Goal: Browse casually

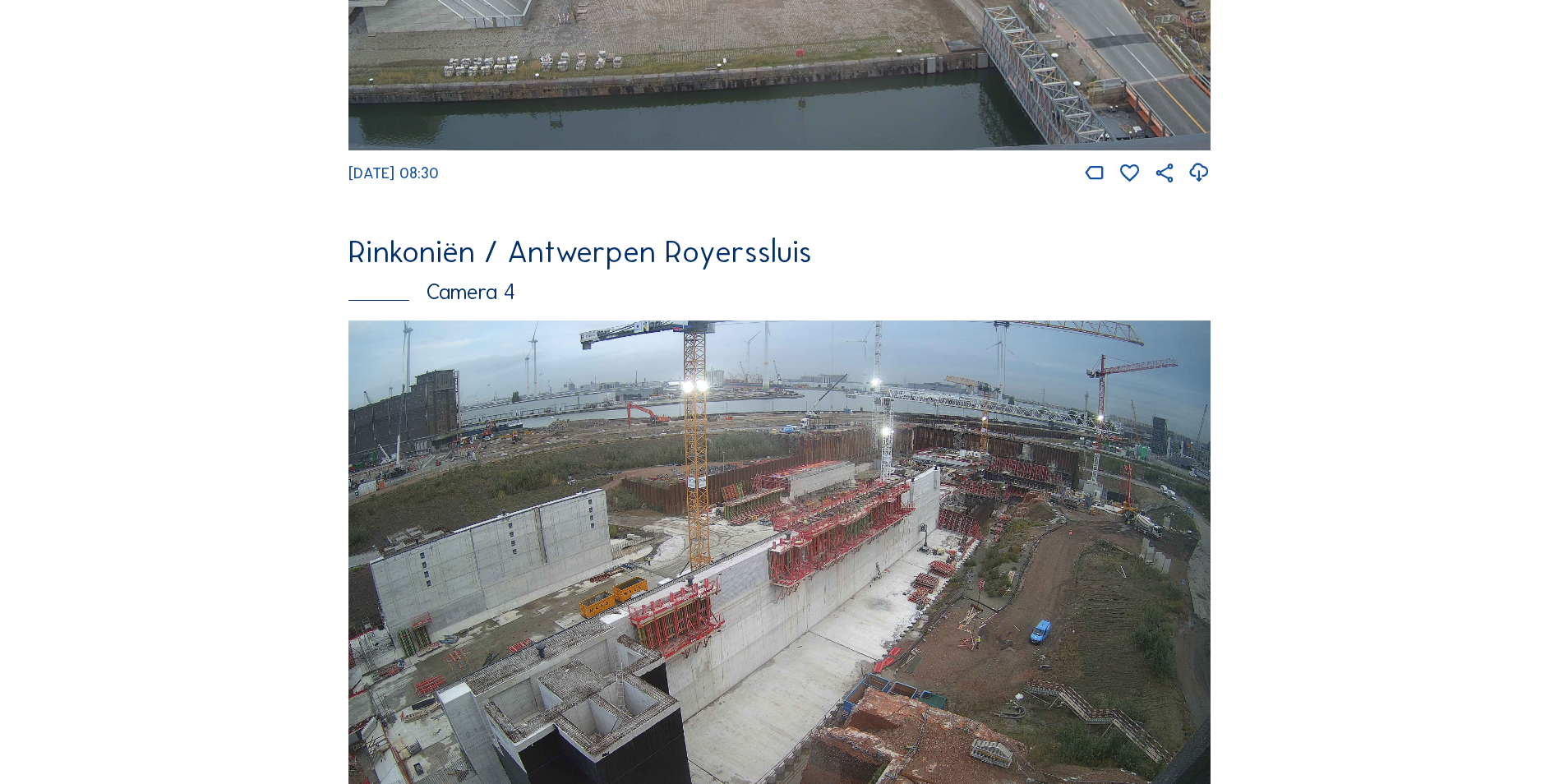
scroll to position [2717, 0]
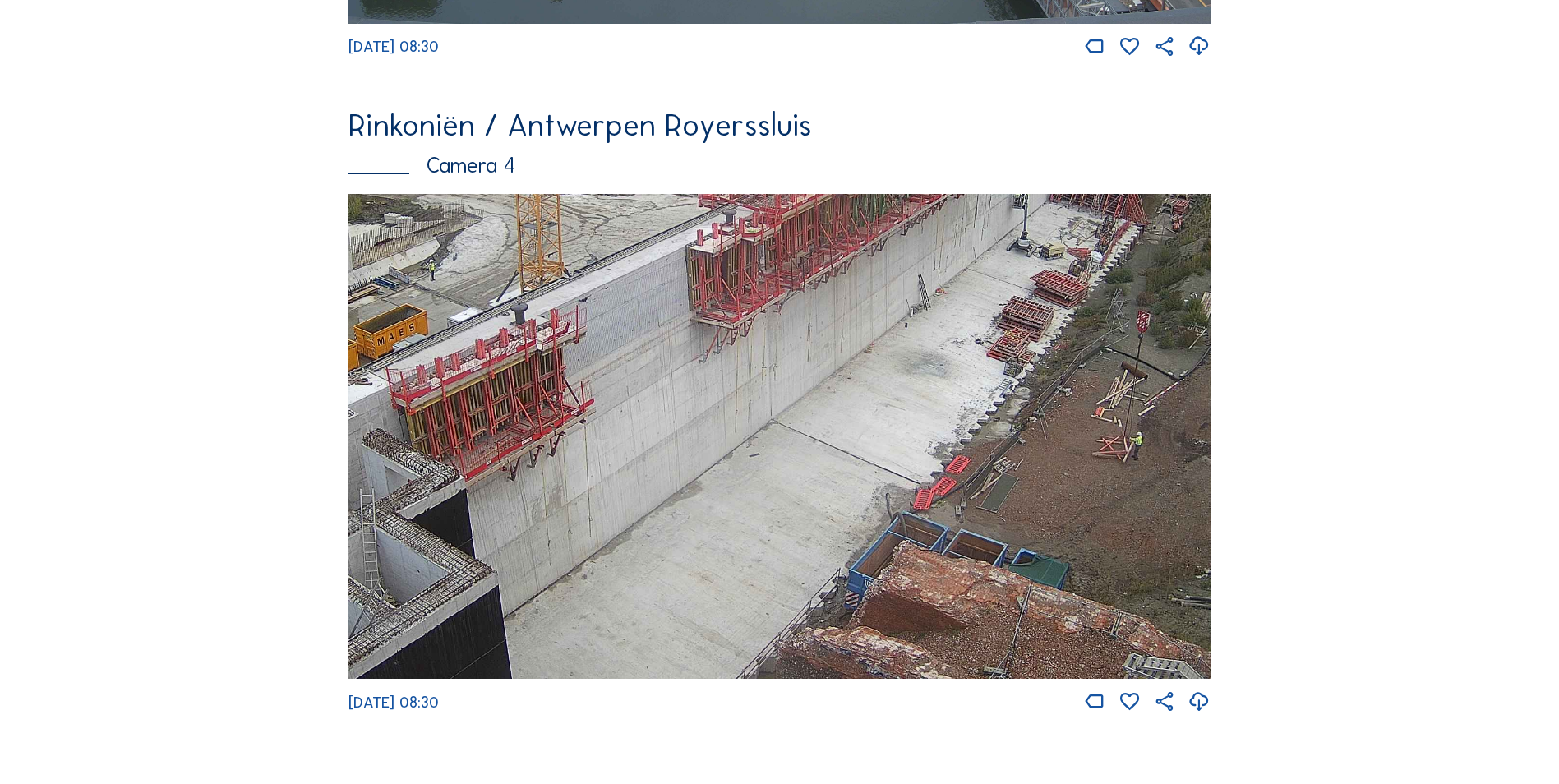
drag, startPoint x: 601, startPoint y: 474, endPoint x: 597, endPoint y: 411, distance: 63.1
click at [597, 411] on img at bounding box center [780, 436] width 862 height 485
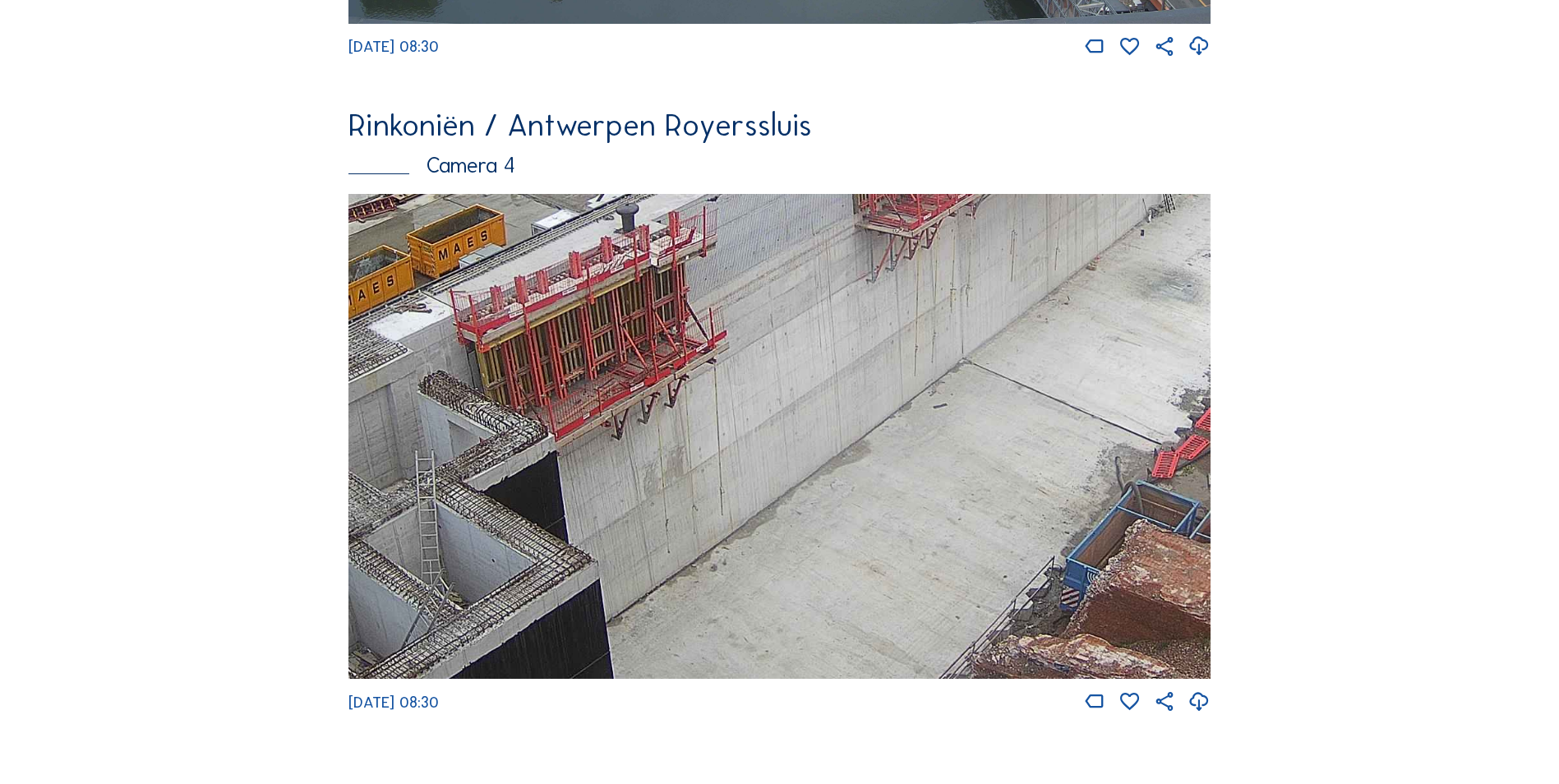
drag, startPoint x: 516, startPoint y: 452, endPoint x: 617, endPoint y: 397, distance: 115.0
click at [616, 398] on img at bounding box center [780, 436] width 862 height 485
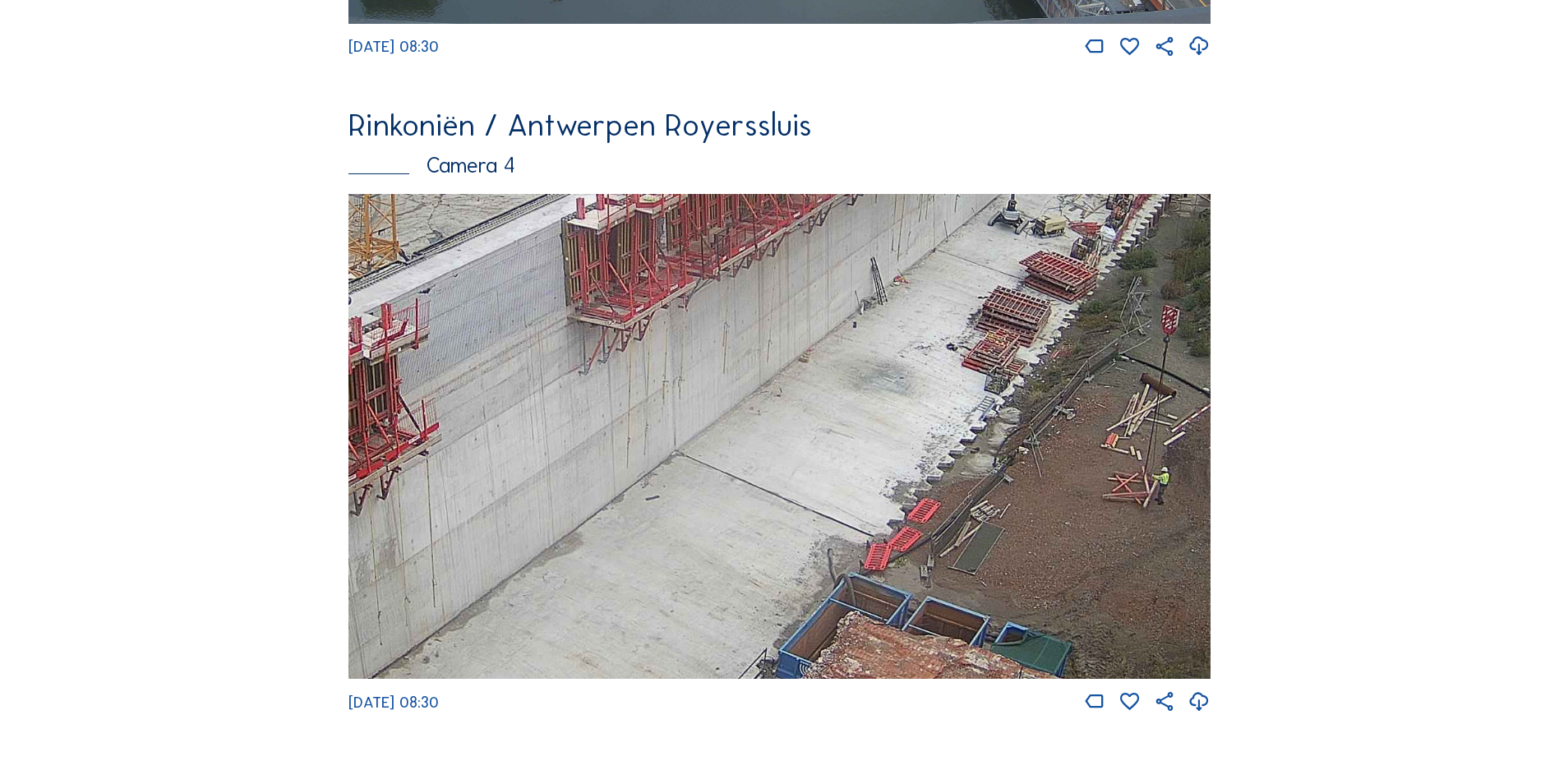
drag, startPoint x: 751, startPoint y: 452, endPoint x: 460, endPoint y: 548, distance: 306.4
click at [460, 548] on img at bounding box center [780, 436] width 862 height 485
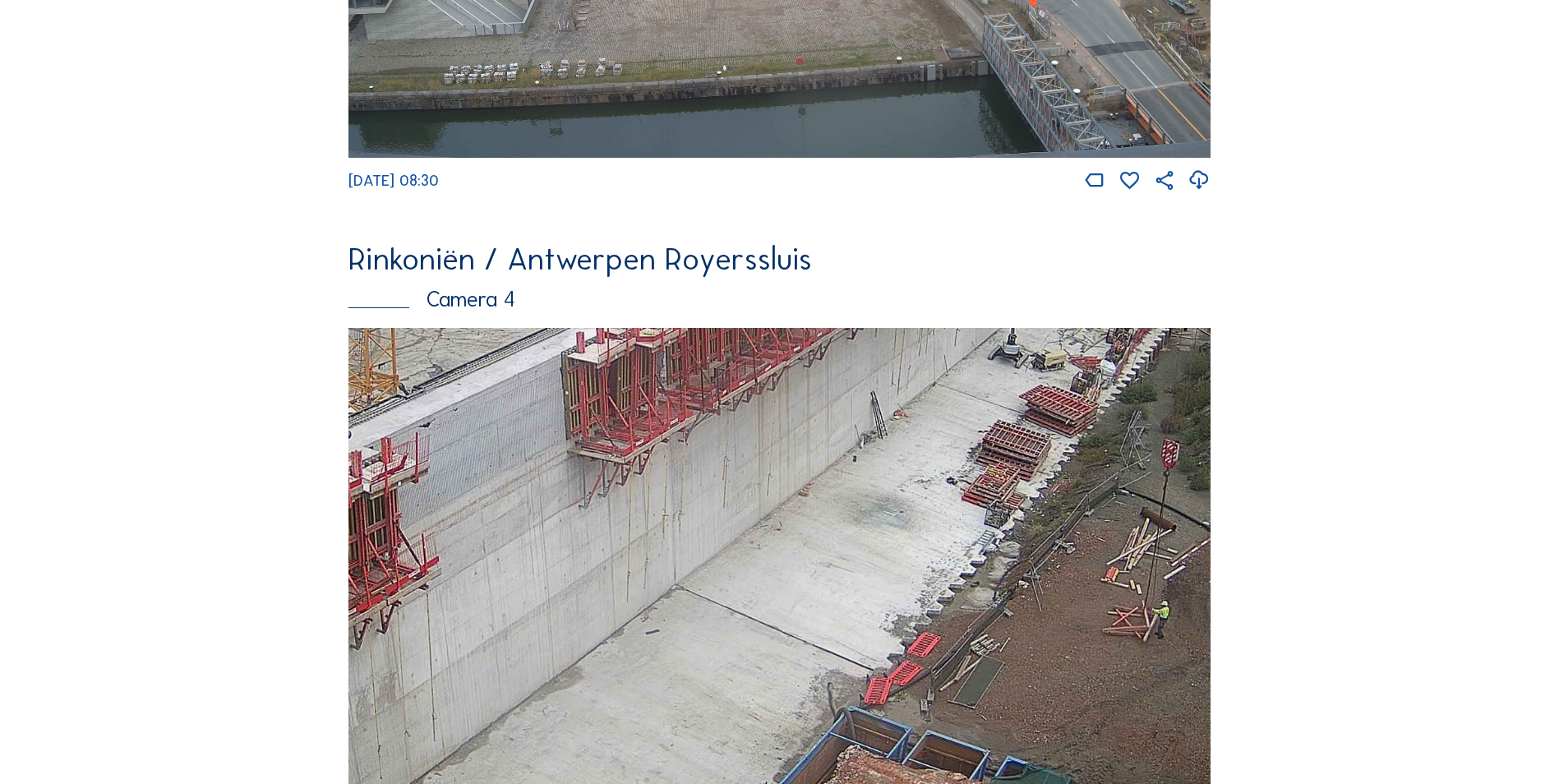
scroll to position [2471, 0]
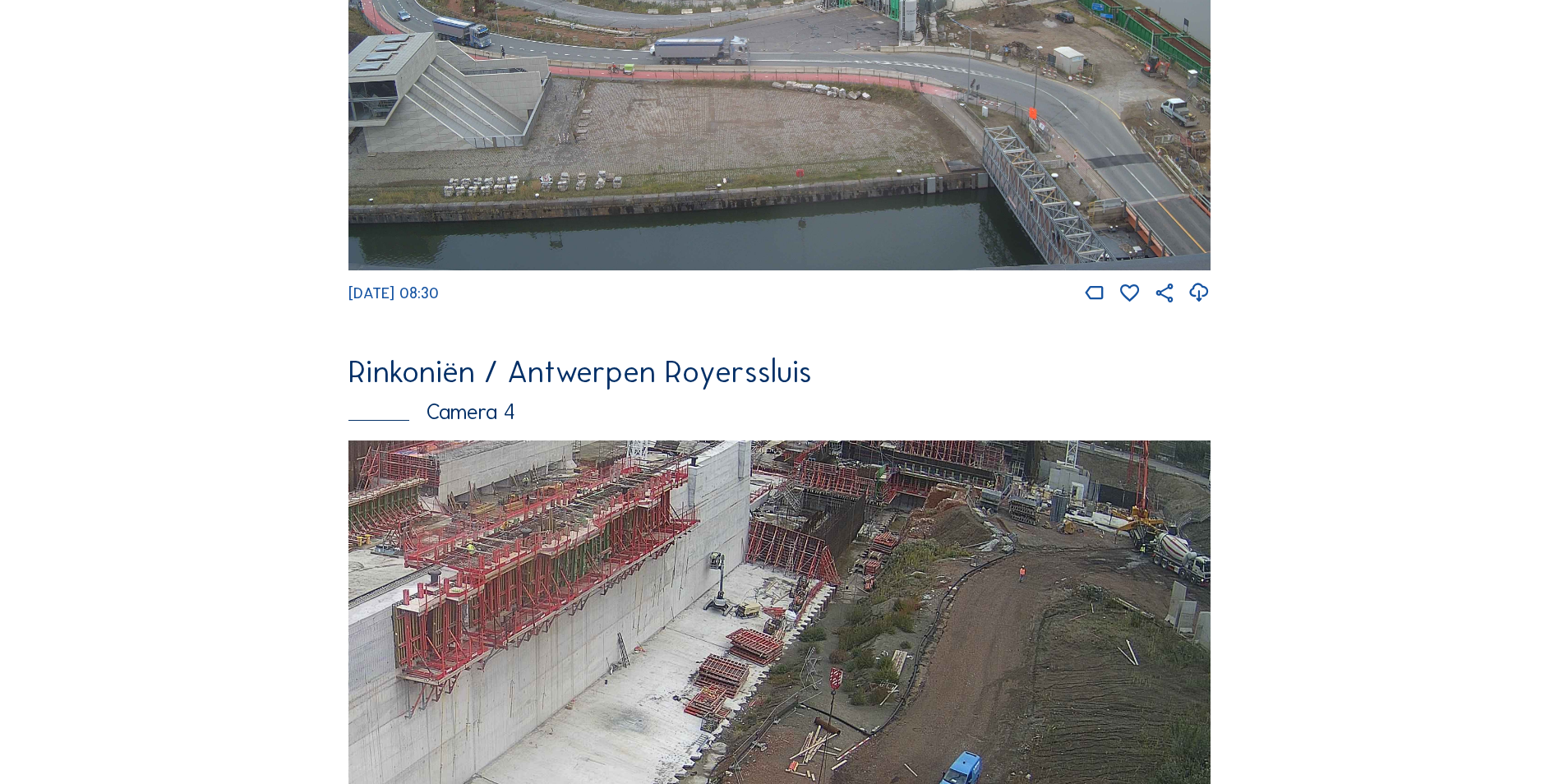
drag, startPoint x: 708, startPoint y: 523, endPoint x: 531, endPoint y: 637, distance: 210.5
click at [531, 637] on img at bounding box center [780, 683] width 862 height 485
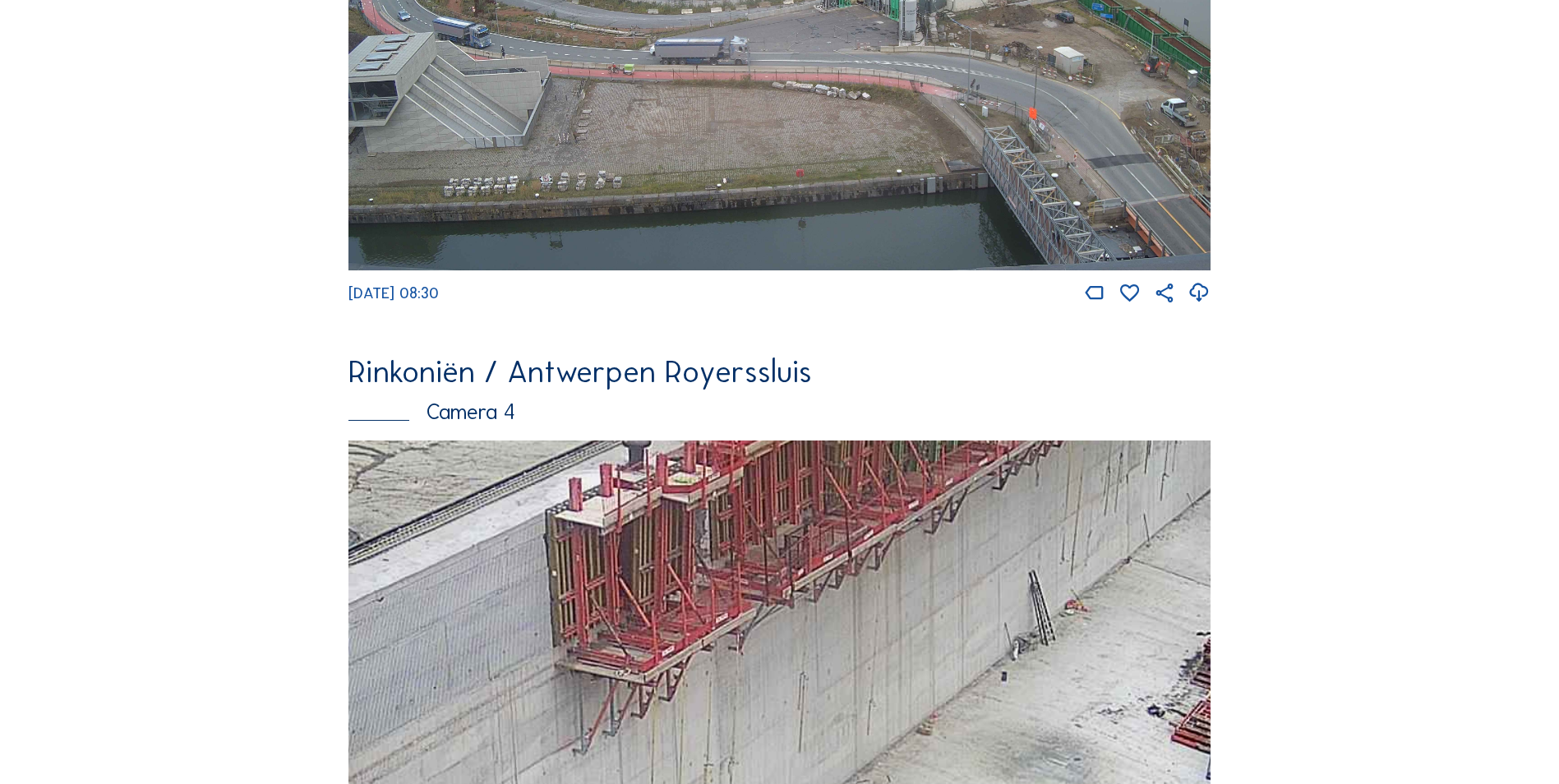
drag, startPoint x: 504, startPoint y: 607, endPoint x: 695, endPoint y: 550, distance: 199.3
click at [695, 550] on img at bounding box center [780, 683] width 862 height 485
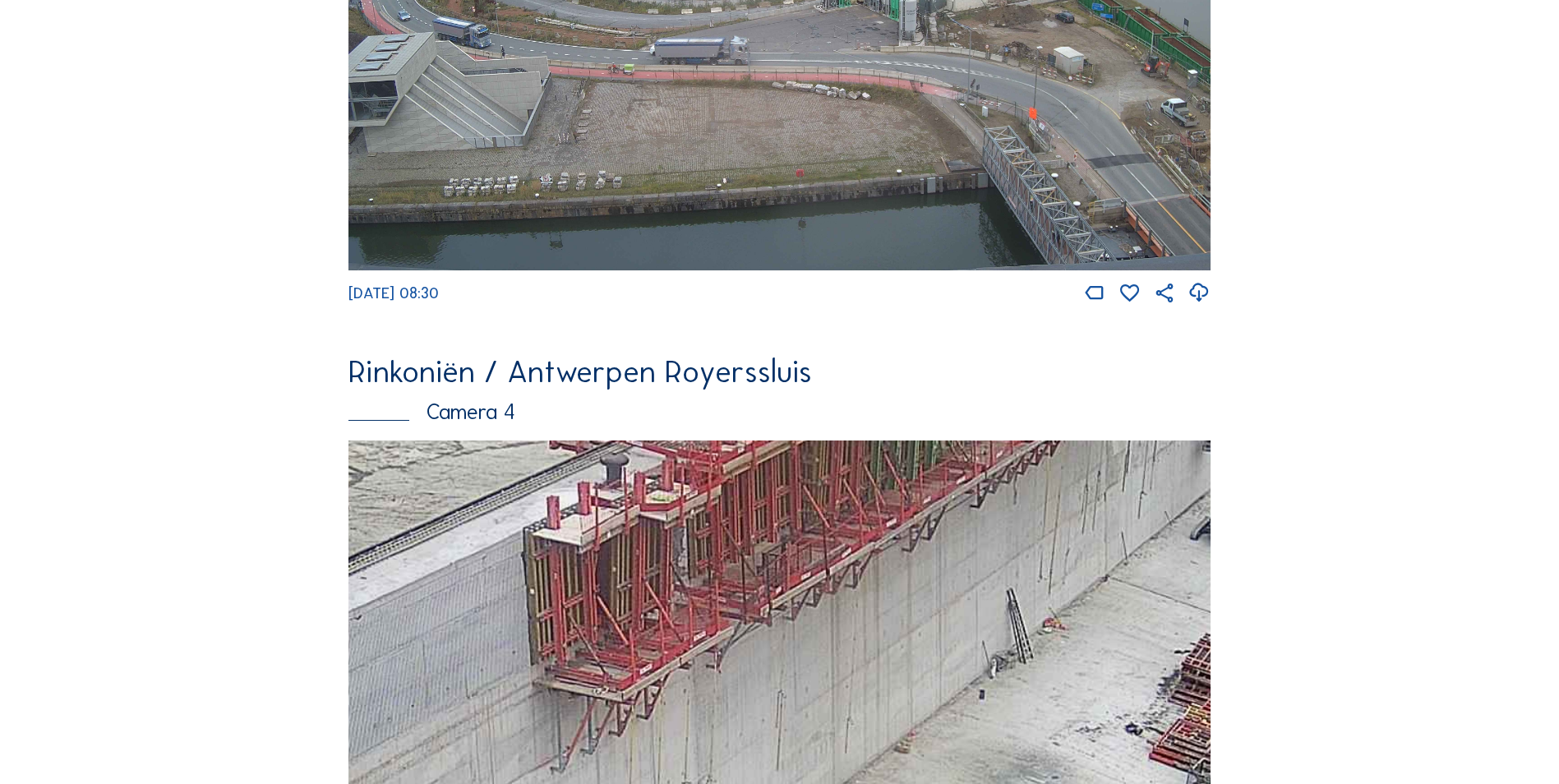
drag, startPoint x: 668, startPoint y: 588, endPoint x: 635, endPoint y: 610, distance: 39.7
click at [635, 610] on img at bounding box center [780, 683] width 862 height 485
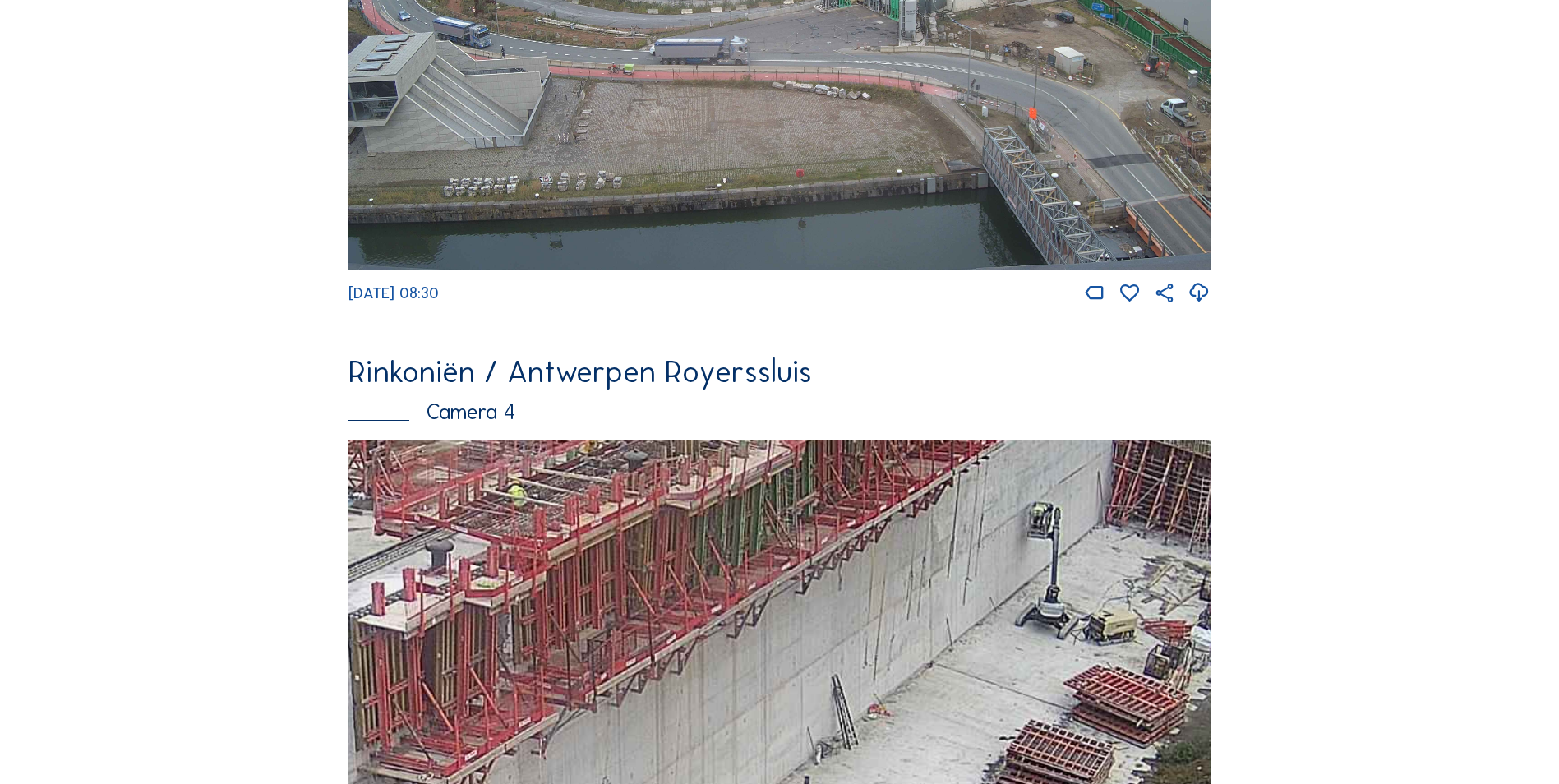
drag, startPoint x: 725, startPoint y: 571, endPoint x: 549, endPoint y: 645, distance: 190.9
click at [552, 655] on img at bounding box center [780, 683] width 862 height 485
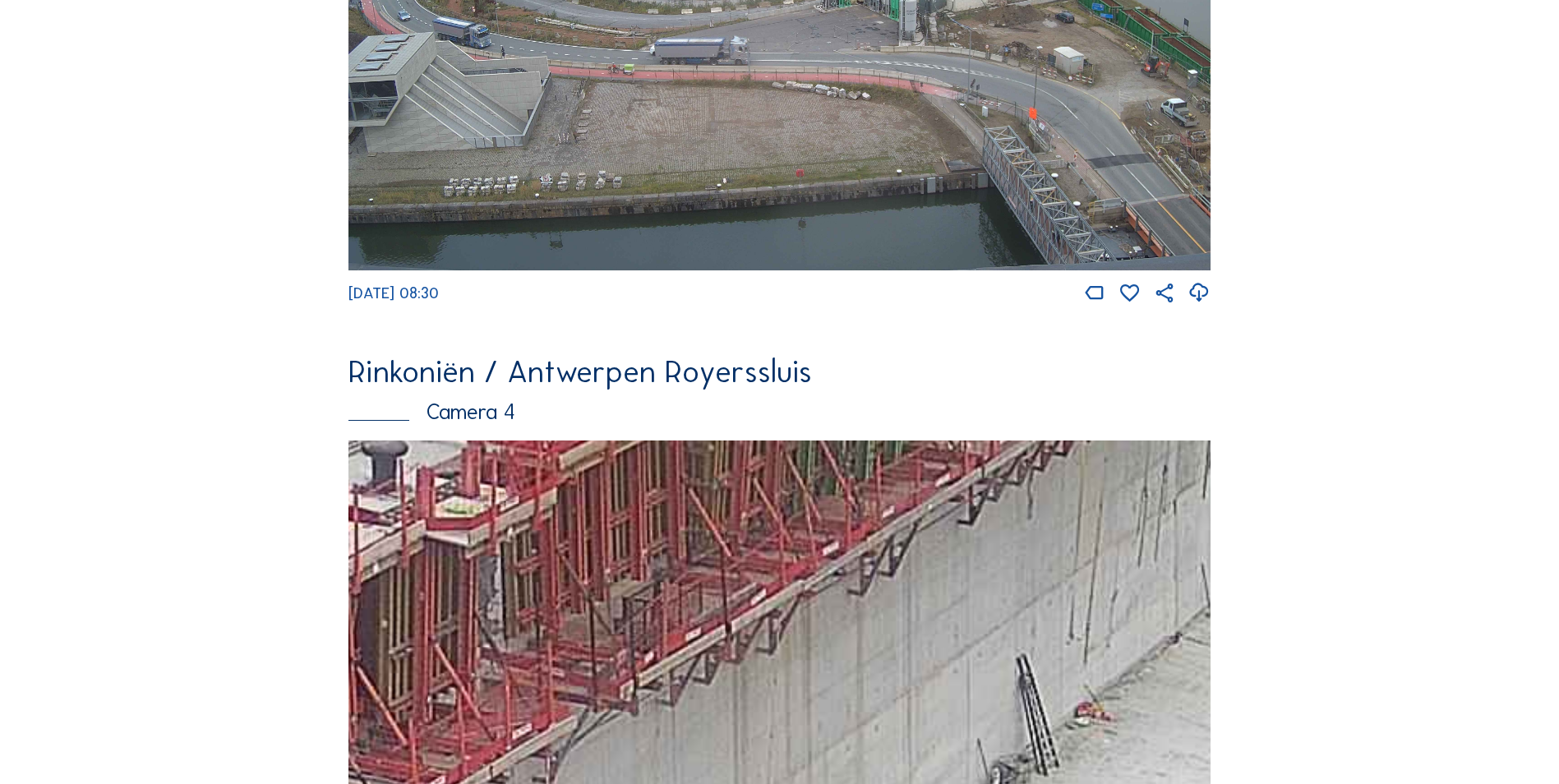
drag, startPoint x: 579, startPoint y: 656, endPoint x: 620, endPoint y: 586, distance: 81.1
click at [620, 586] on img at bounding box center [780, 683] width 862 height 485
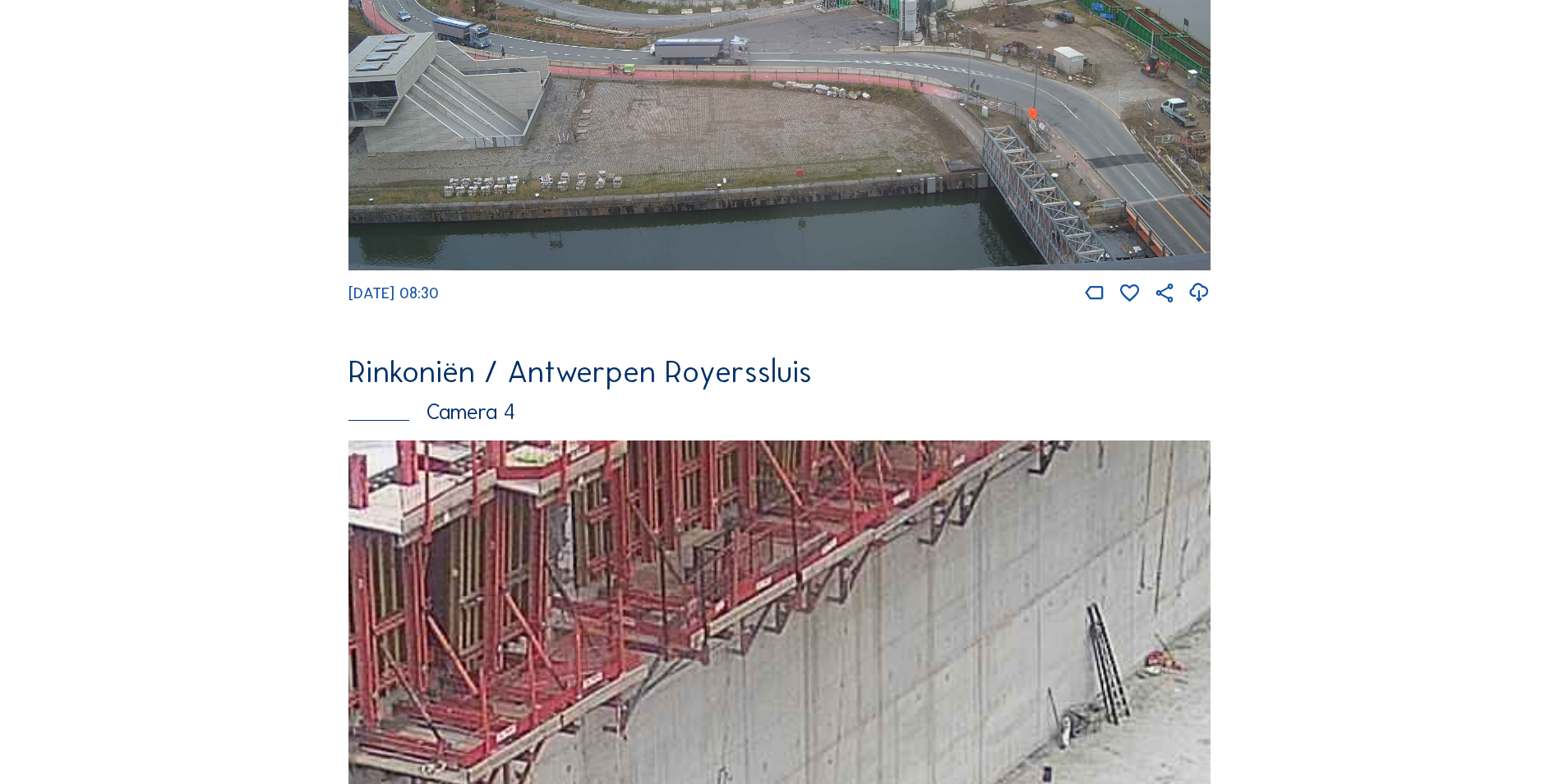
drag, startPoint x: 570, startPoint y: 614, endPoint x: 582, endPoint y: 635, distance: 24.2
click at [582, 635] on img at bounding box center [780, 683] width 862 height 485
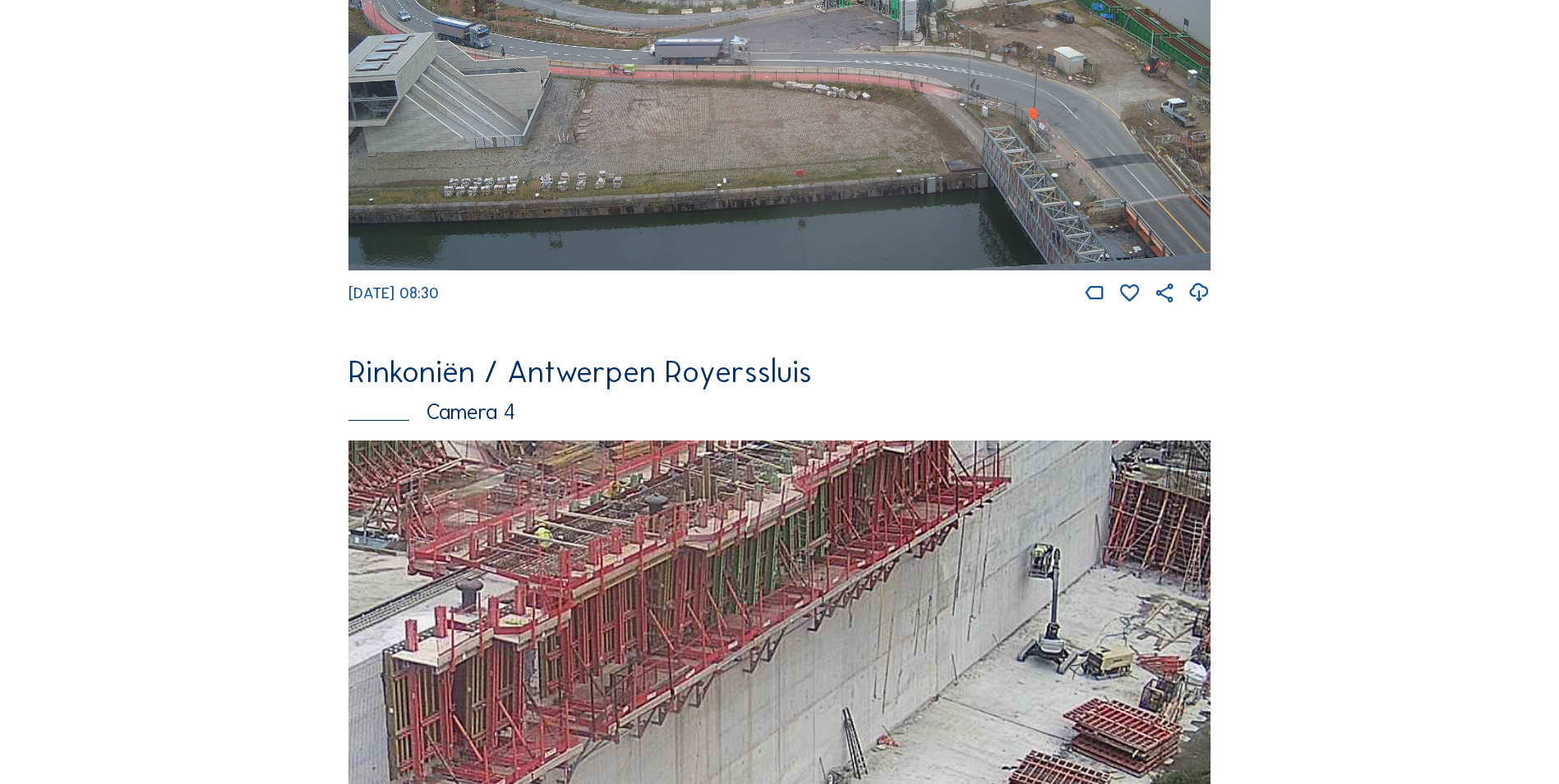
drag, startPoint x: 733, startPoint y: 579, endPoint x: 685, endPoint y: 668, distance: 101.1
click at [685, 668] on img at bounding box center [780, 683] width 862 height 485
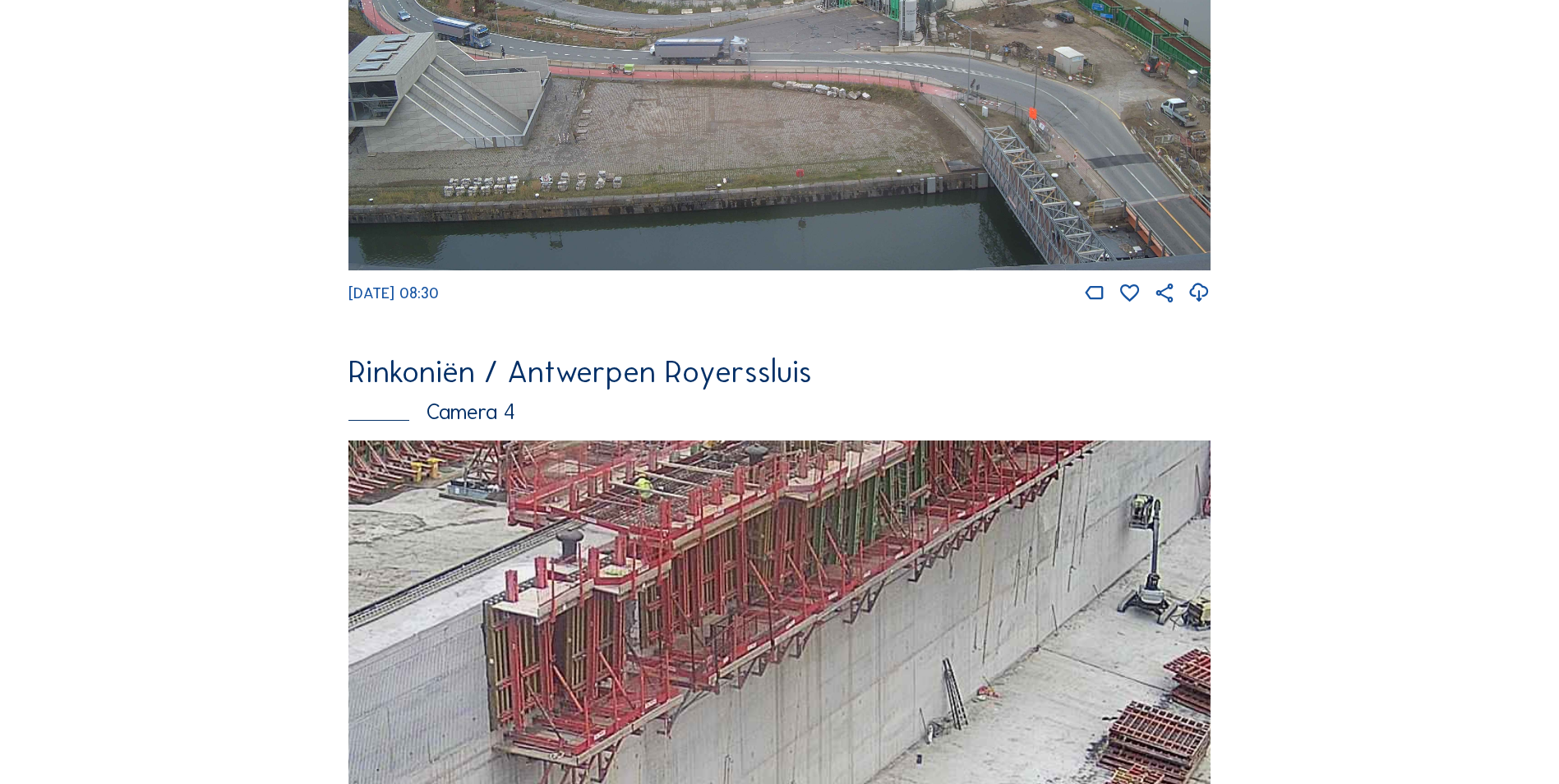
drag, startPoint x: 534, startPoint y: 662, endPoint x: 635, endPoint y: 612, distance: 112.7
click at [635, 612] on img at bounding box center [780, 683] width 862 height 485
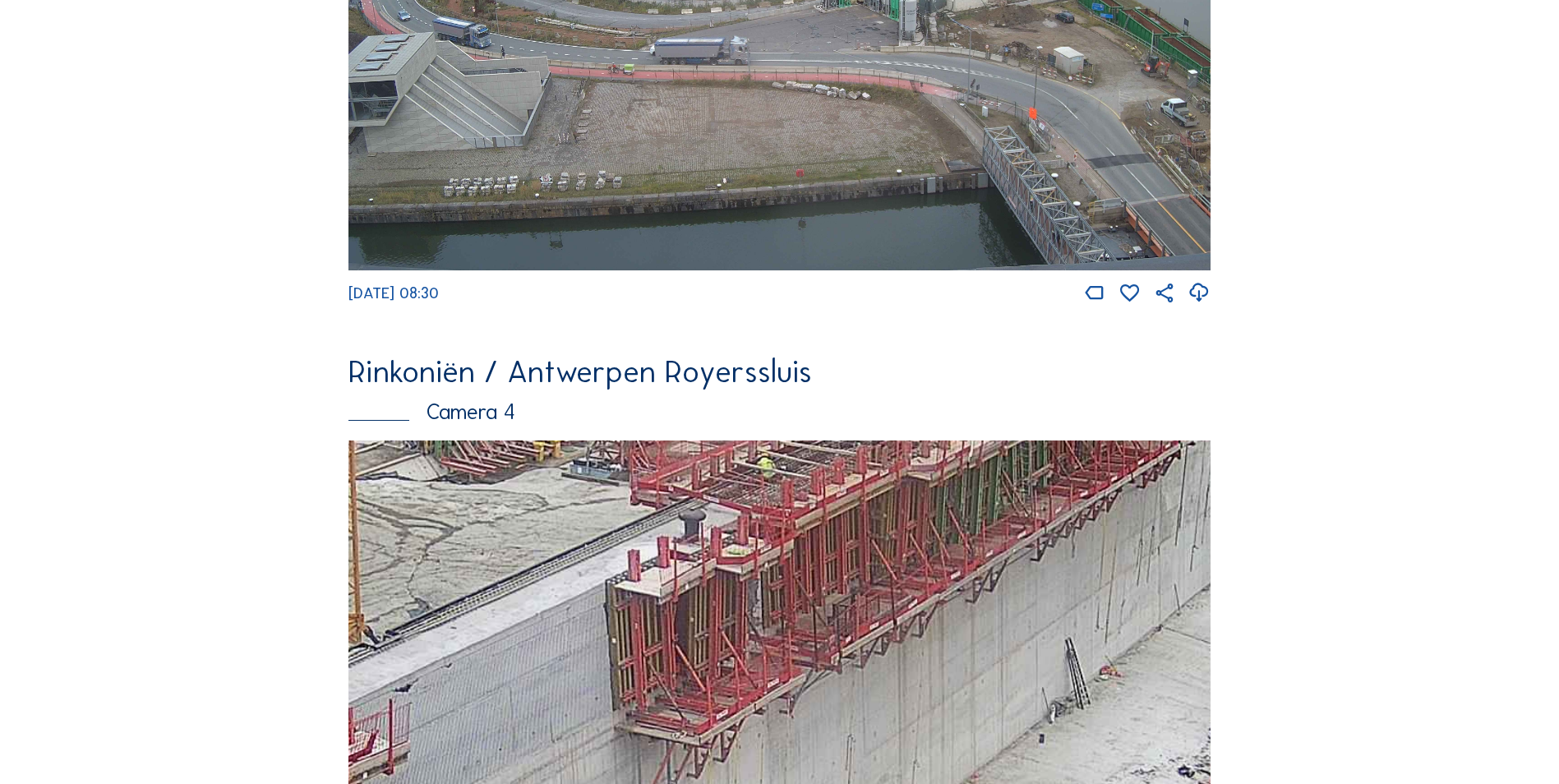
drag, startPoint x: 435, startPoint y: 650, endPoint x: 709, endPoint y: 552, distance: 291.0
click at [709, 564] on img at bounding box center [780, 683] width 862 height 485
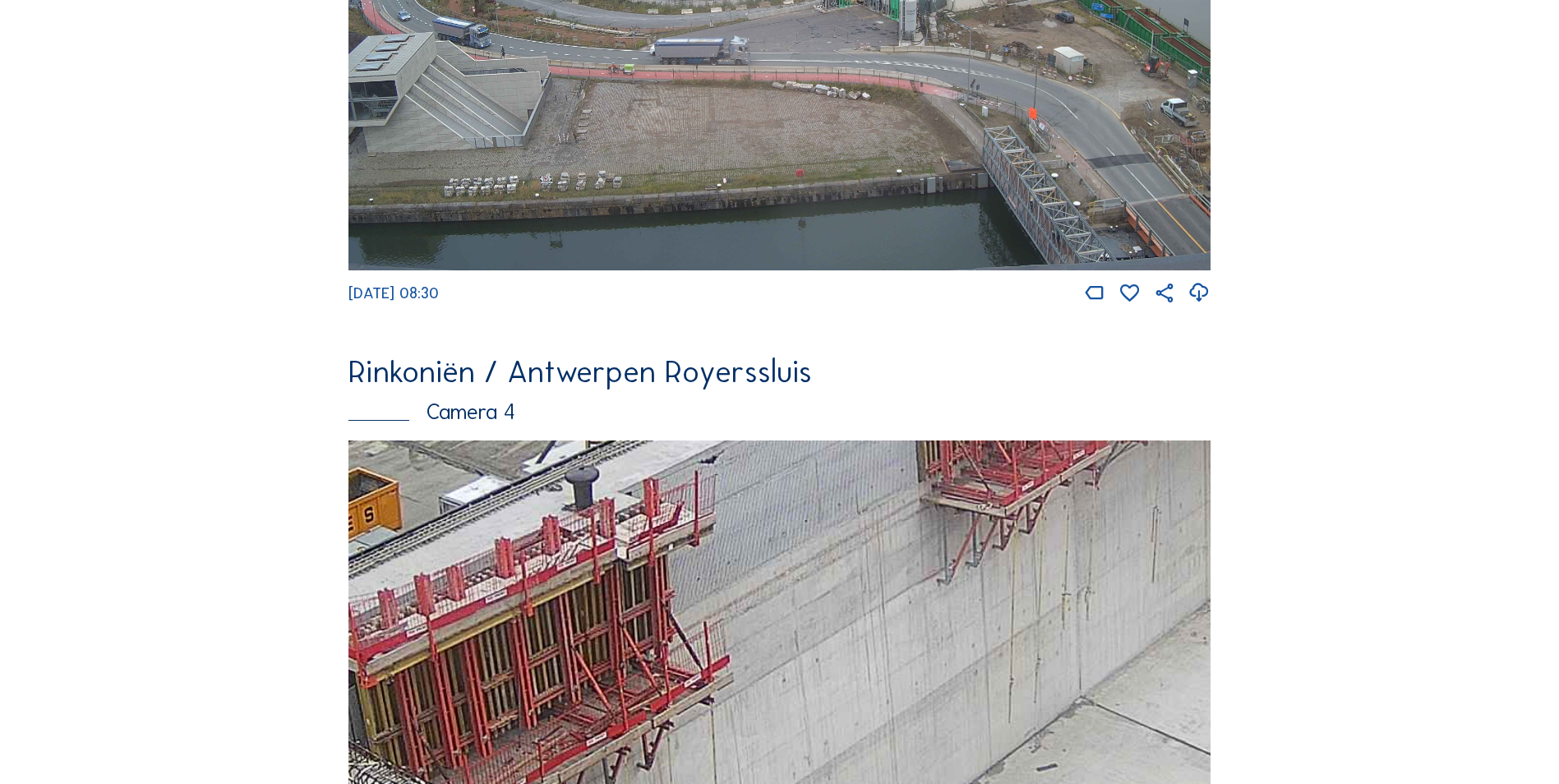
drag, startPoint x: 512, startPoint y: 676, endPoint x: 723, endPoint y: 511, distance: 267.9
click at [723, 511] on img at bounding box center [780, 683] width 862 height 485
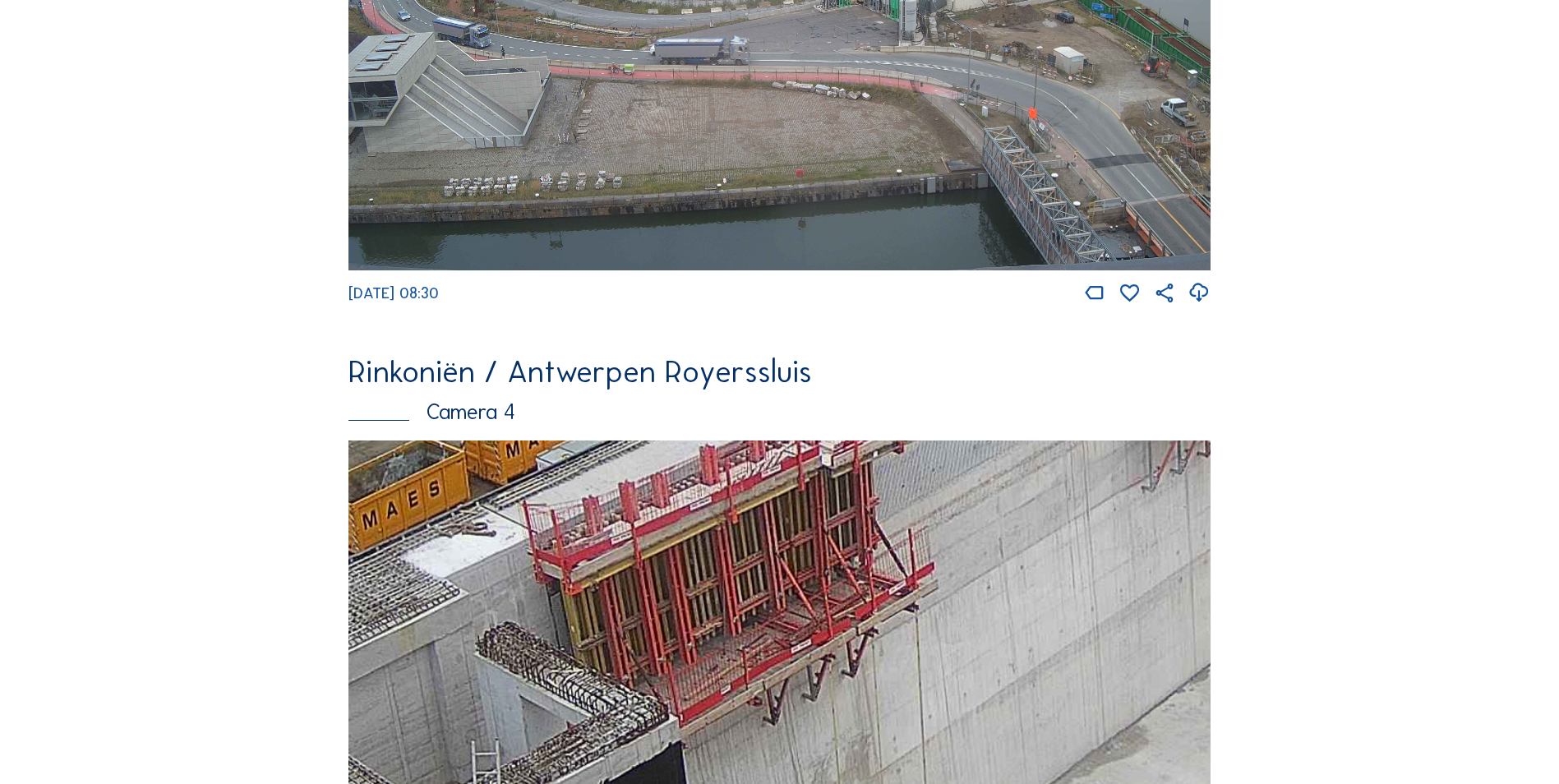
drag, startPoint x: 634, startPoint y: 651, endPoint x: 750, endPoint y: 584, distance: 134.0
click at [750, 584] on img at bounding box center [780, 683] width 862 height 485
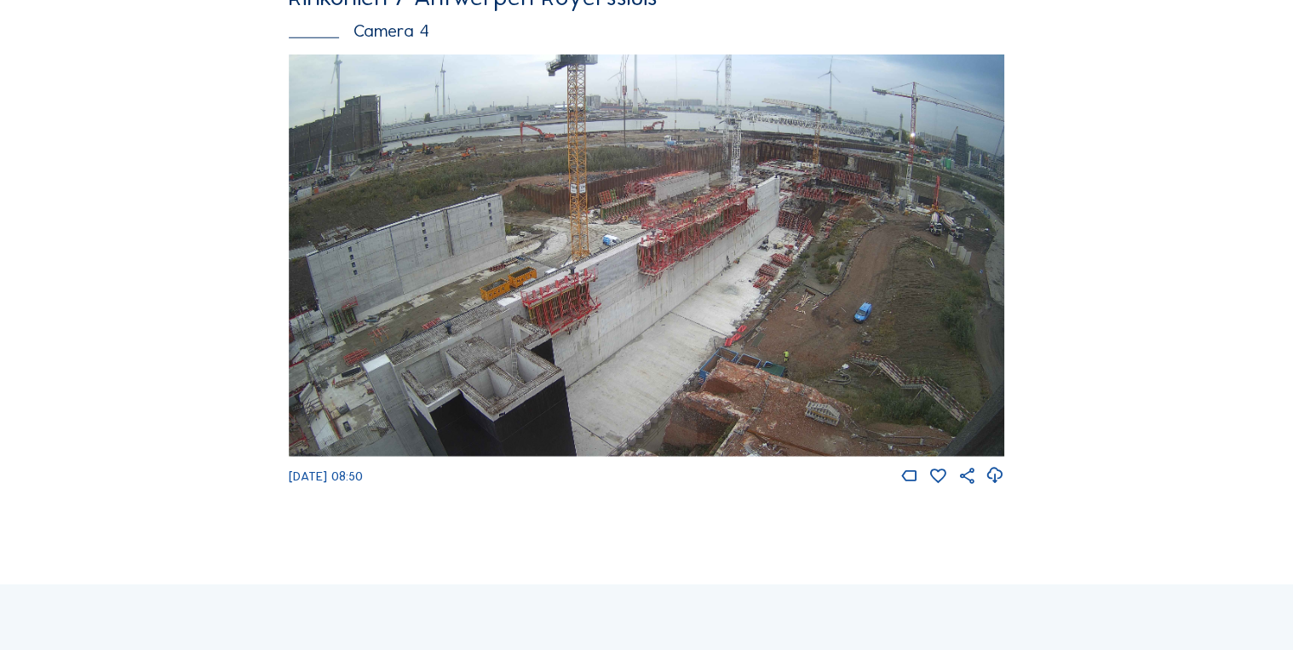
scroll to position [2363, 0]
